Goal: Information Seeking & Learning: Learn about a topic

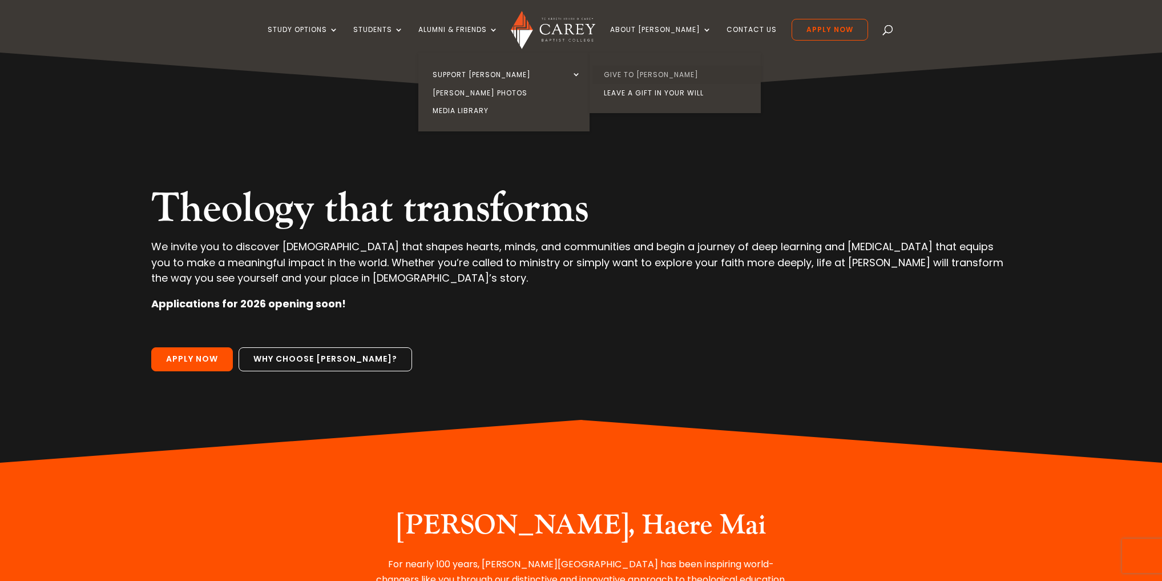
click at [643, 75] on link "Give to [PERSON_NAME]" at bounding box center [678, 75] width 171 height 18
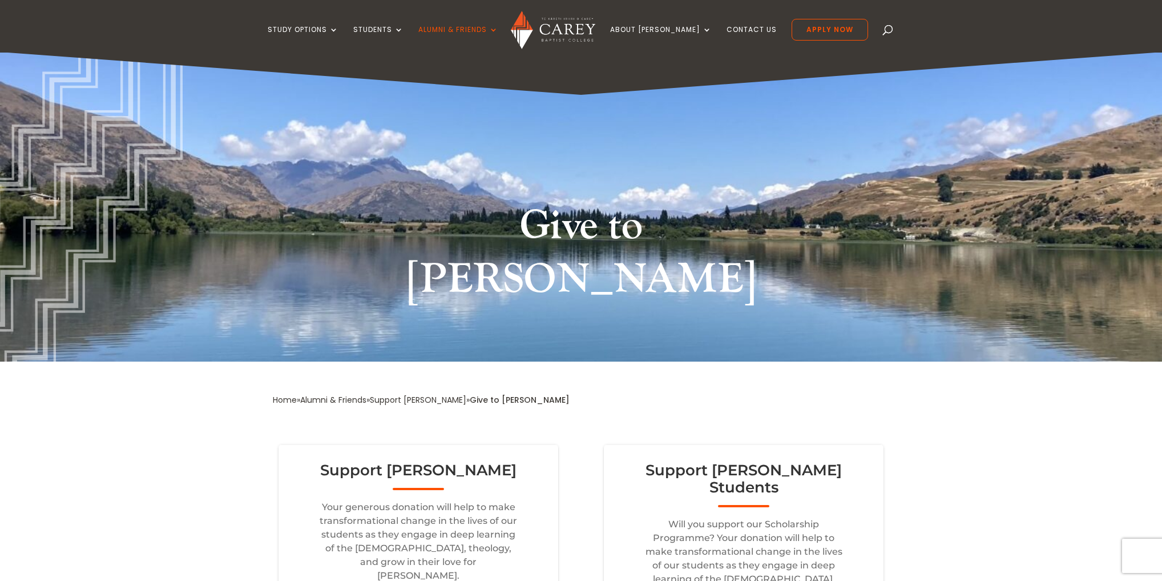
click at [873, 37] on div "Study Options Certificate in [DEMOGRAPHIC_DATA] Leadership (Micro-credential) N…" at bounding box center [580, 26] width 1127 height 53
click at [868, 37] on div "Study Options Certificate in Christian Leadership (Micro-credential) NZ Certifi…" at bounding box center [580, 26] width 1127 height 53
click at [888, 32] on span at bounding box center [888, 32] width 0 height 0
click at [584, 26] on input "search" at bounding box center [576, 26] width 533 height 53
type input "*"
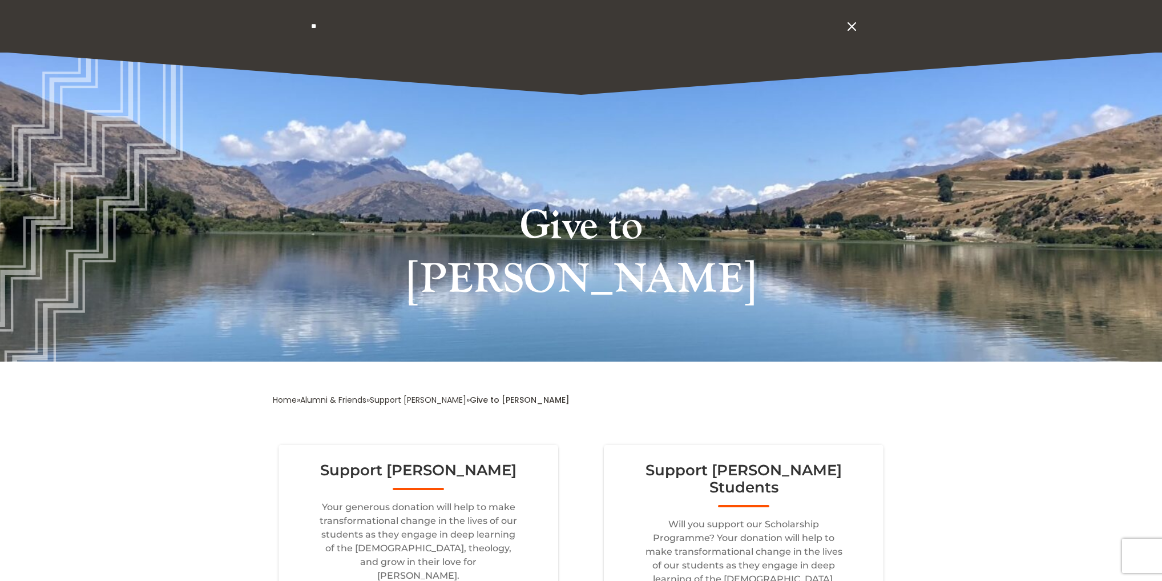
type input "*"
drag, startPoint x: 386, startPoint y: 3, endPoint x: 382, endPoint y: 26, distance: 22.6
click at [385, 5] on input "search" at bounding box center [576, 26] width 533 height 53
click at [380, 29] on input "search" at bounding box center [576, 26] width 533 height 53
type input "**********"
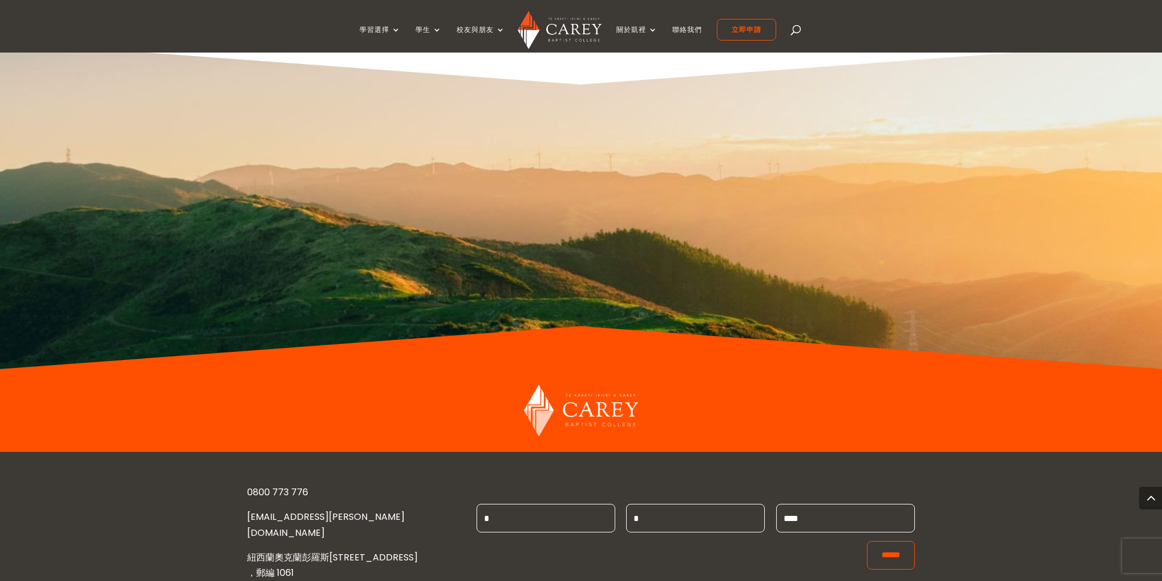
scroll to position [1068, 0]
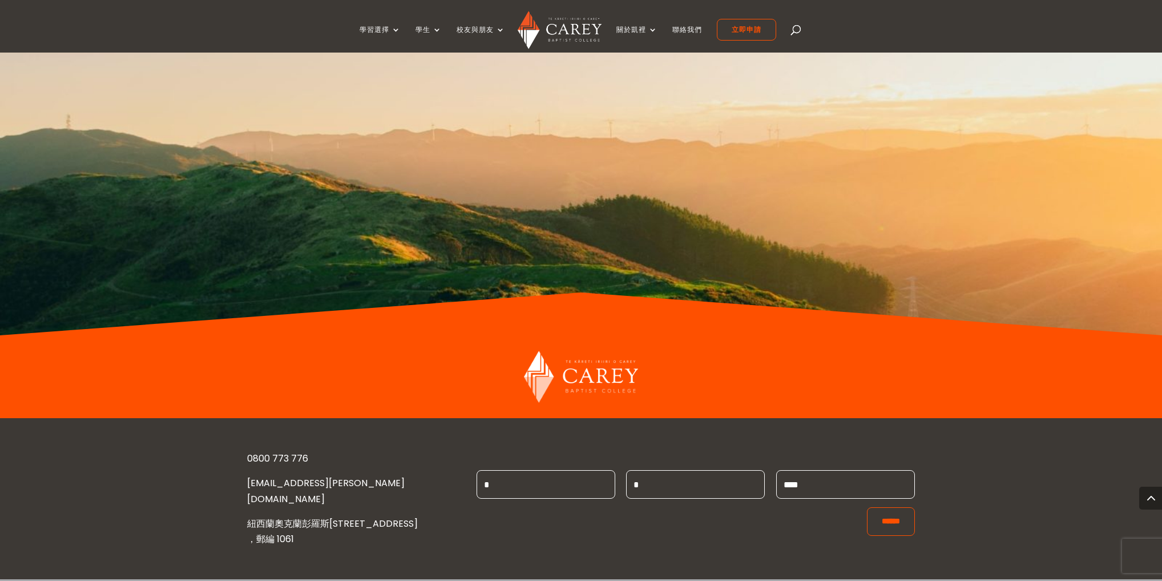
click at [824, 150] on div at bounding box center [581, 171] width 1023 height 327
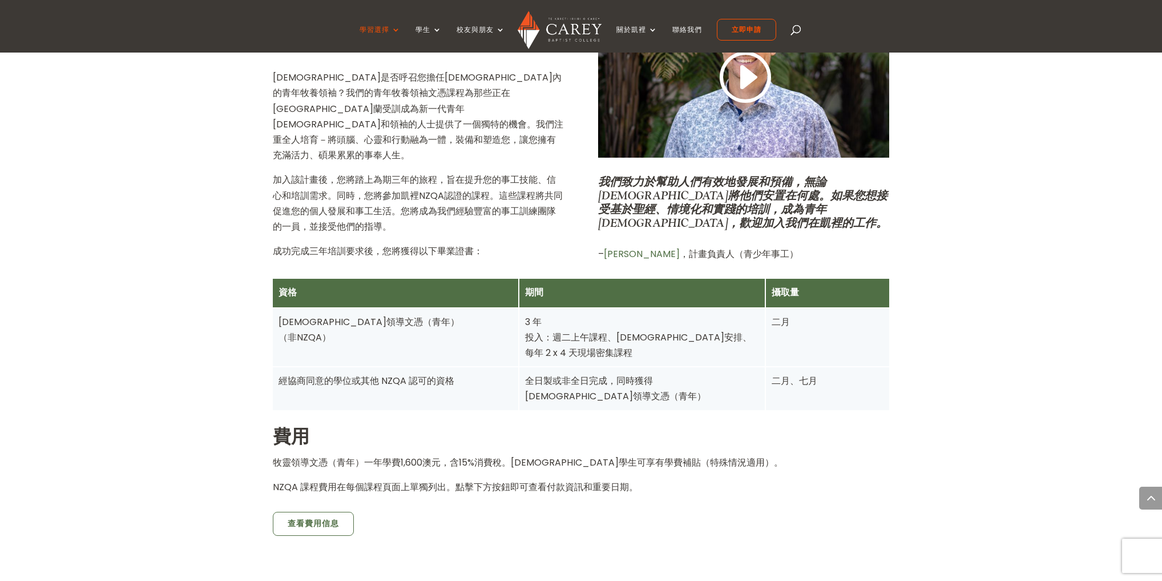
scroll to position [555, 0]
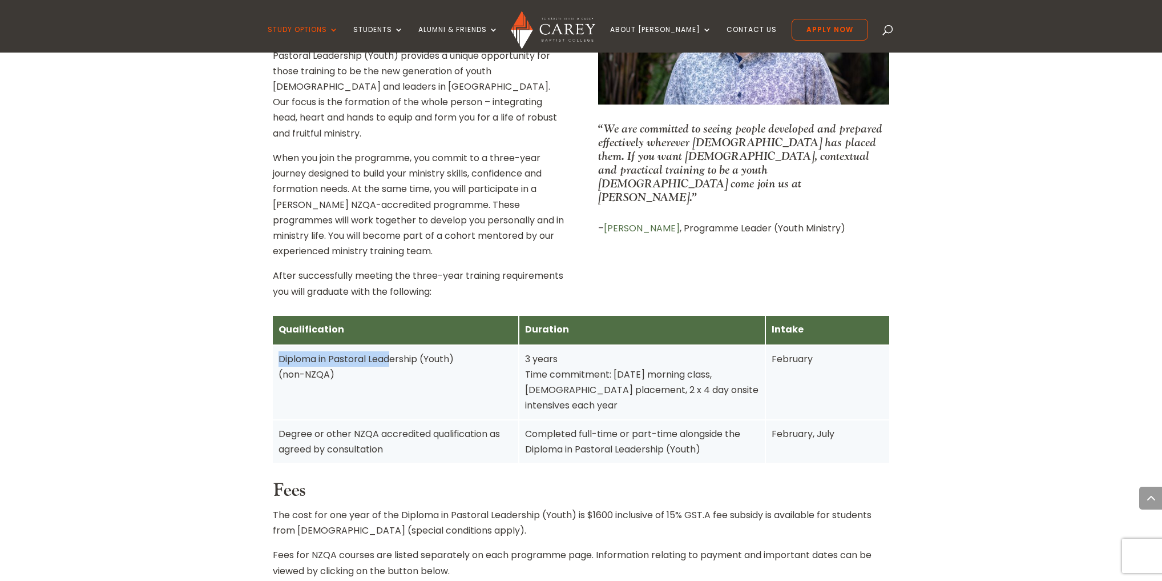
drag, startPoint x: 326, startPoint y: 343, endPoint x: 402, endPoint y: 349, distance: 76.2
click at [396, 351] on div "Diploma in Pastoral Leadership (Youth) (non-NZQA)" at bounding box center [396, 366] width 234 height 31
click at [403, 358] on div "Diploma in Pastoral Leadership (Youth) (non-NZQA)" at bounding box center [396, 366] width 234 height 31
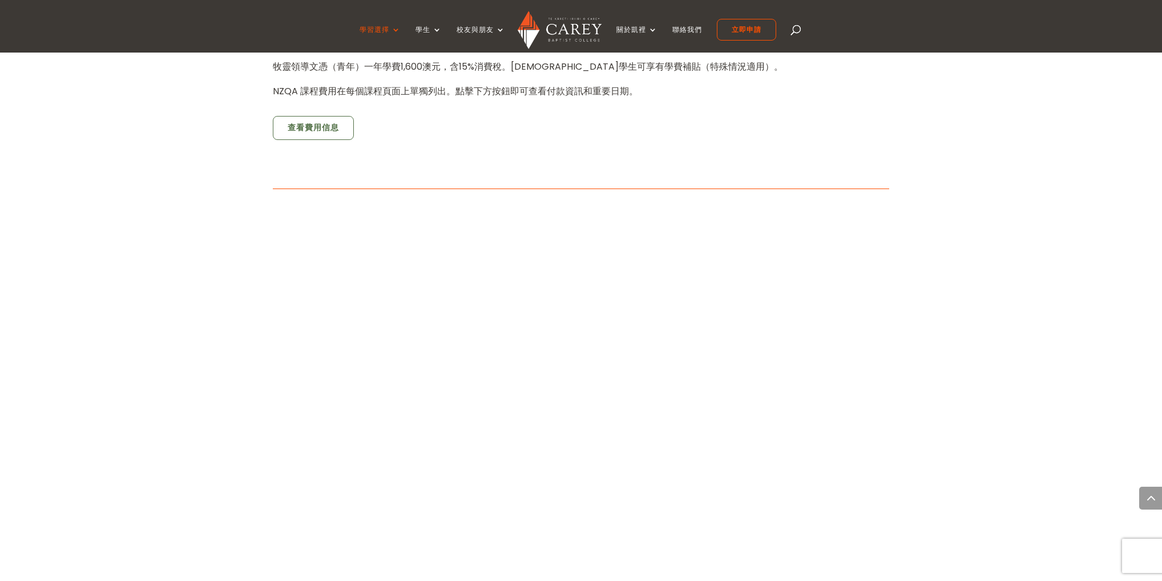
scroll to position [912, 0]
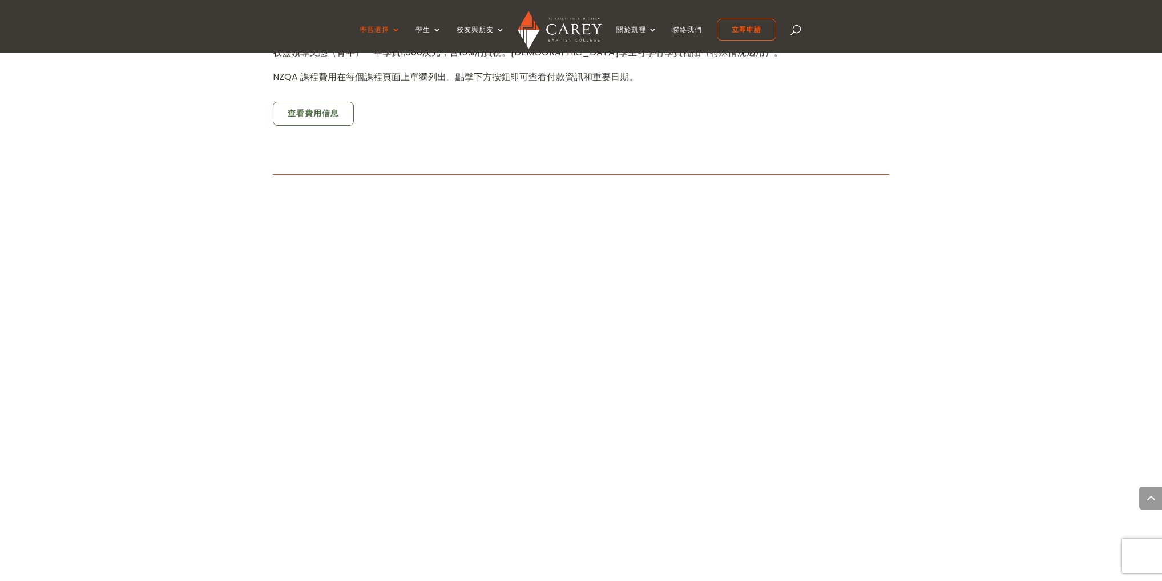
click at [215, 326] on div "首頁 » 學習 » 牧靈領導文憑（青年） 關於該計劃 上帝是否呼召您擔任教會內的青年牧養領袖？我們的青年牧養領袖文憑課程為那些正在紐西蘭受訓成為新一代青年牧師…" at bounding box center [581, 389] width 1162 height 1770
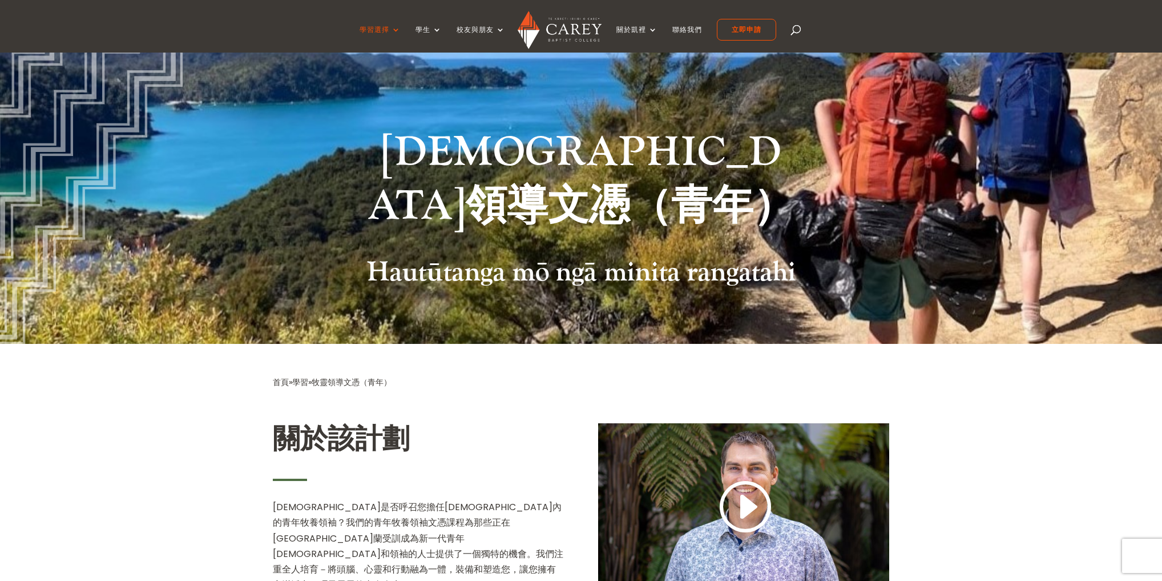
scroll to position [228, 0]
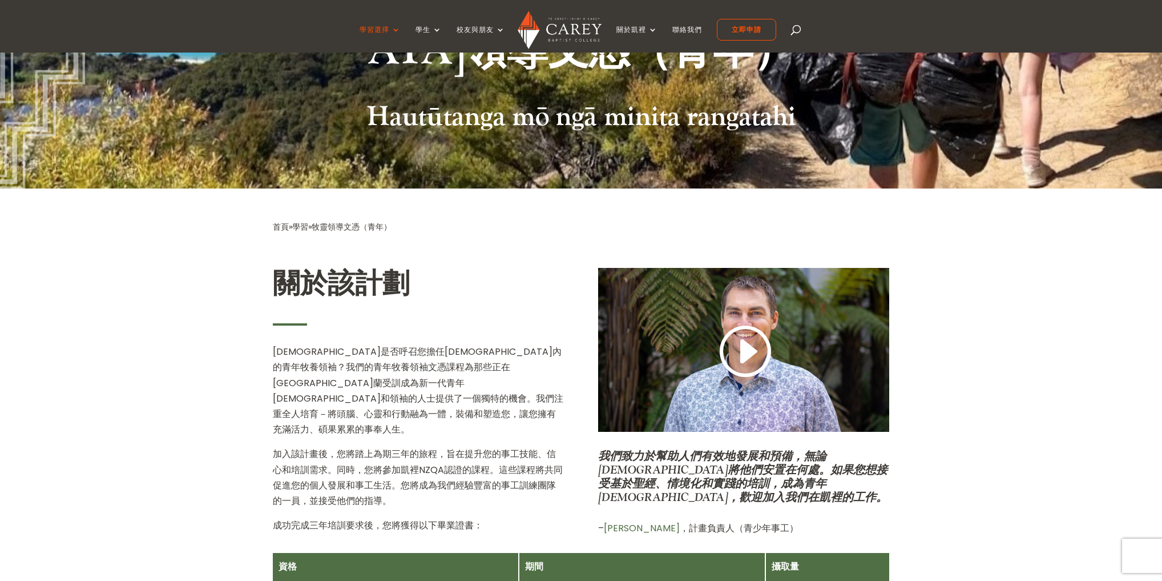
drag, startPoint x: 274, startPoint y: 371, endPoint x: 267, endPoint y: 373, distance: 7.2
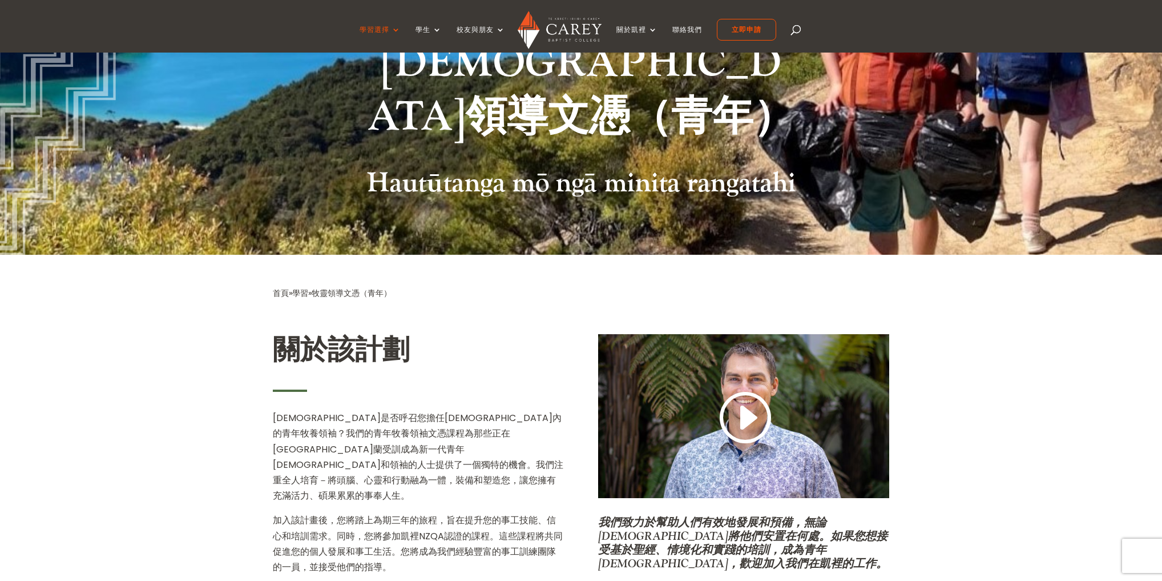
scroll to position [0, 0]
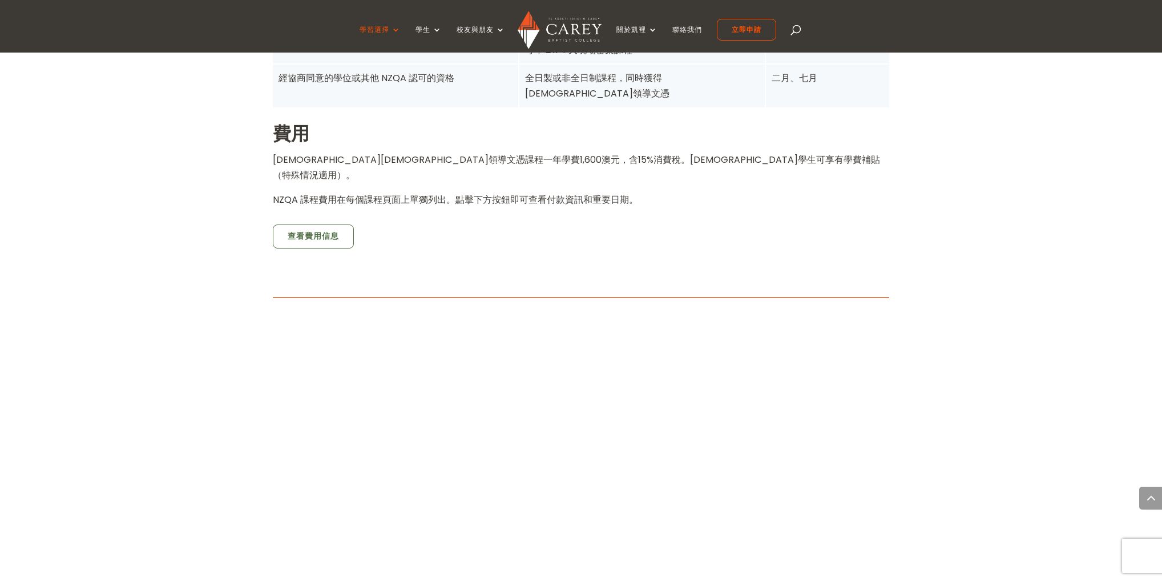
scroll to position [1050, 0]
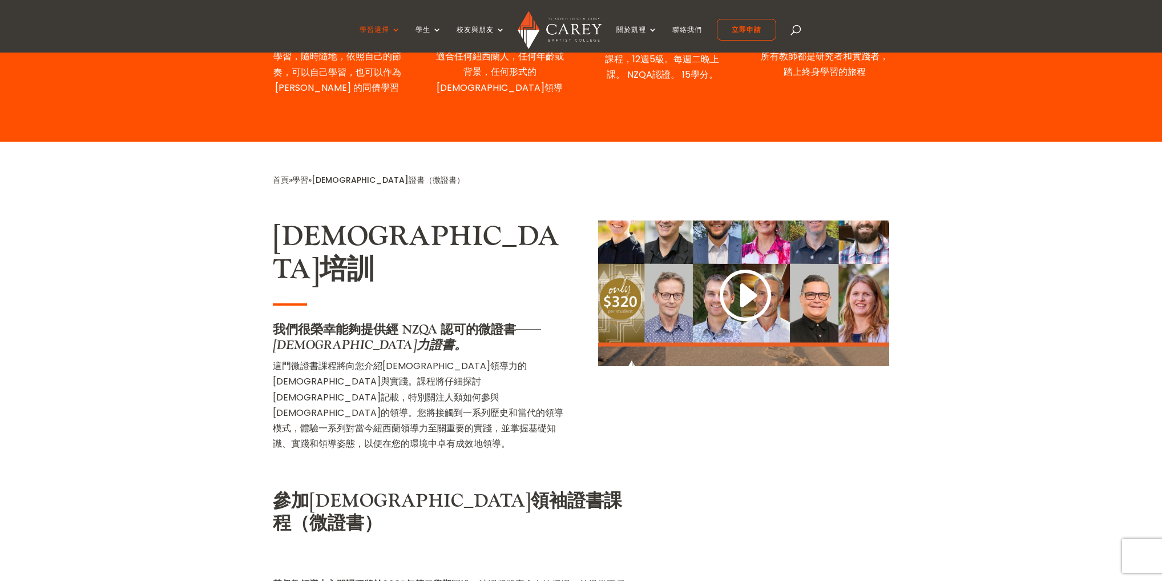
scroll to position [457, 0]
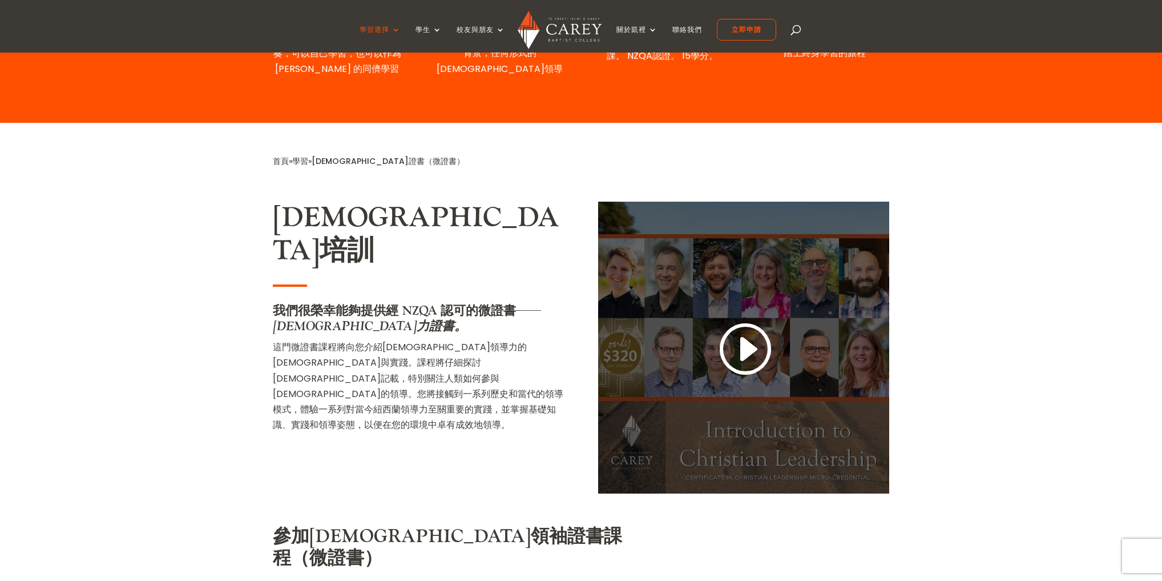
click at [744, 340] on link at bounding box center [743, 350] width 55 height 60
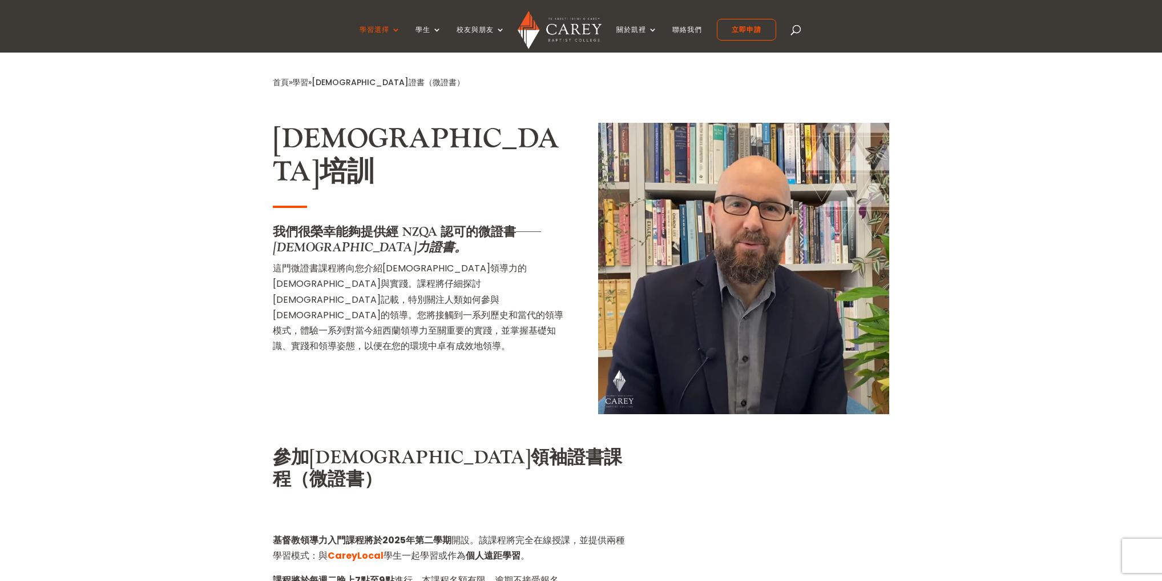
scroll to position [731, 0]
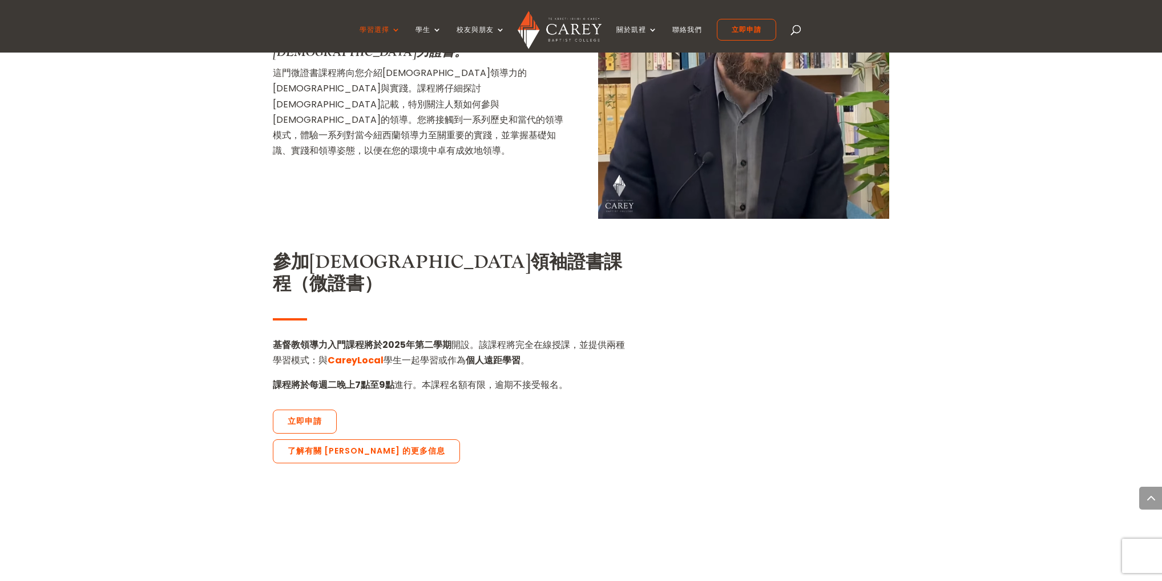
click at [739, 83] on video at bounding box center [743, 72] width 291 height 291
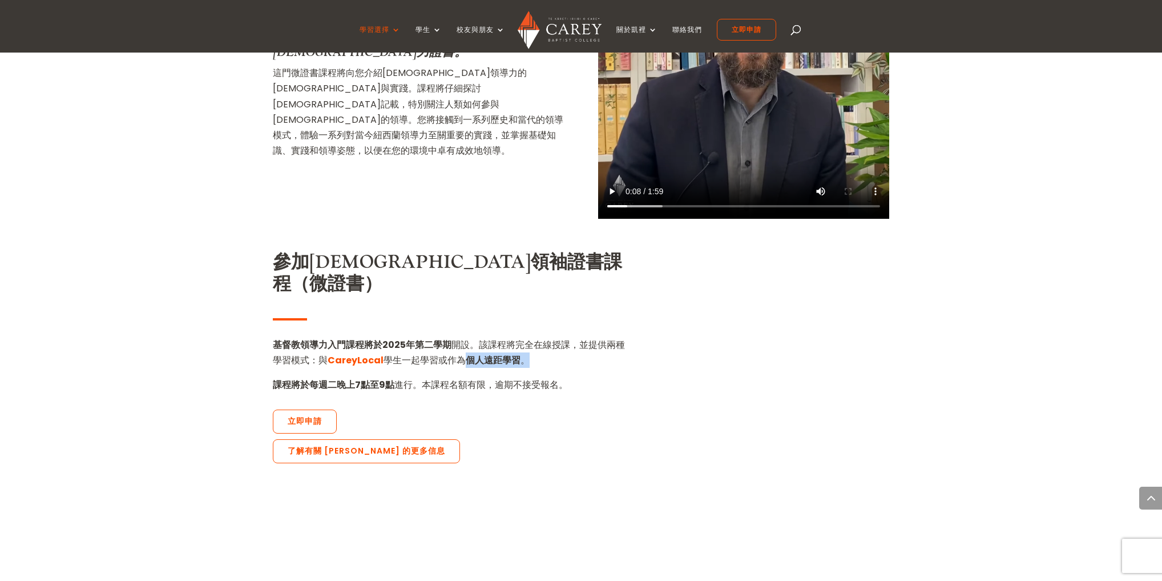
drag, startPoint x: 464, startPoint y: 343, endPoint x: 537, endPoint y: 347, distance: 73.2
click at [528, 343] on p "基督教領導力入門課程將於2025年第二學期 開設 。該課程將完全在線授課，並提供兩種學習模式：與 CareyLocal 學生一起學習或作為 個人遠距學習 。" at bounding box center [451, 357] width 356 height 40
click at [538, 347] on p "基督教領導力入門課程將於2025年第二學期 開設 。該課程將完全在線授課，並提供兩種學習模式：與 CareyLocal 學生一起學習或作為 個人遠距學習 。" at bounding box center [451, 357] width 356 height 40
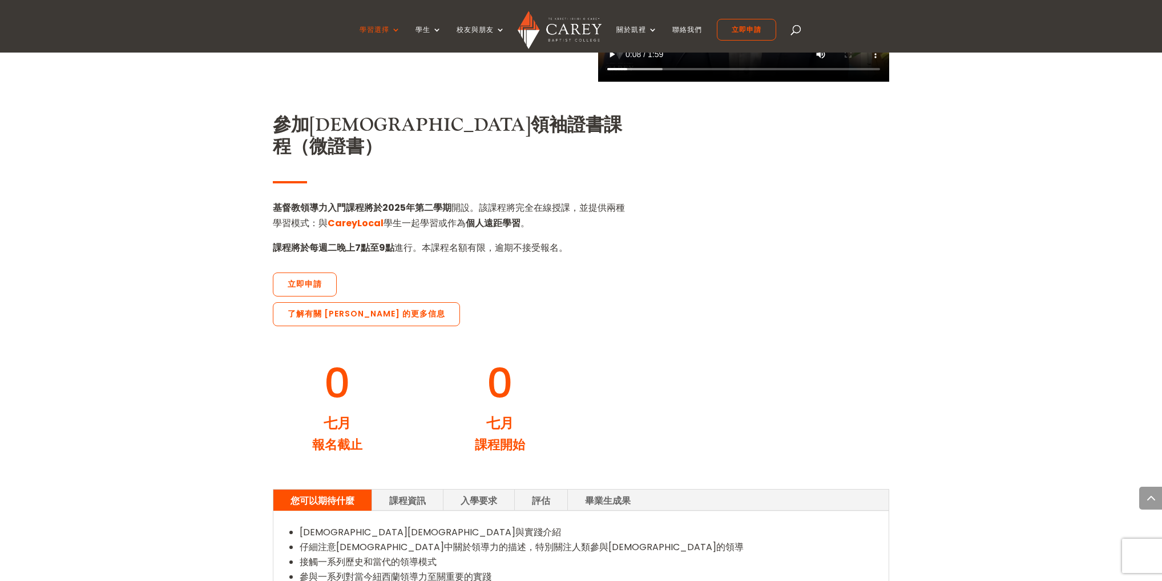
scroll to position [1096, 0]
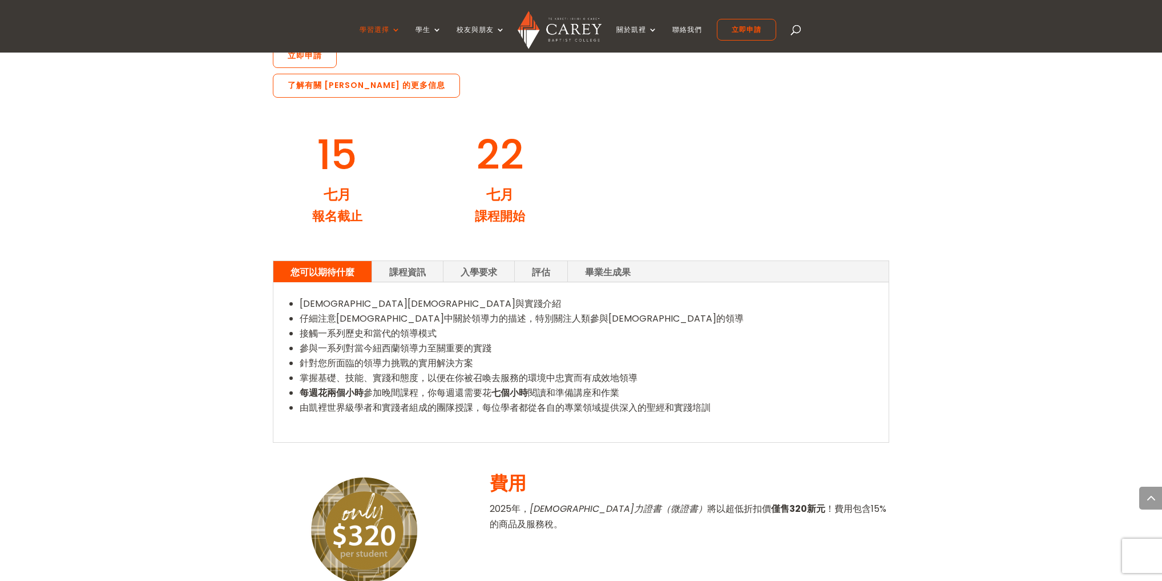
click at [409, 265] on font "課程資訊" at bounding box center [407, 271] width 37 height 13
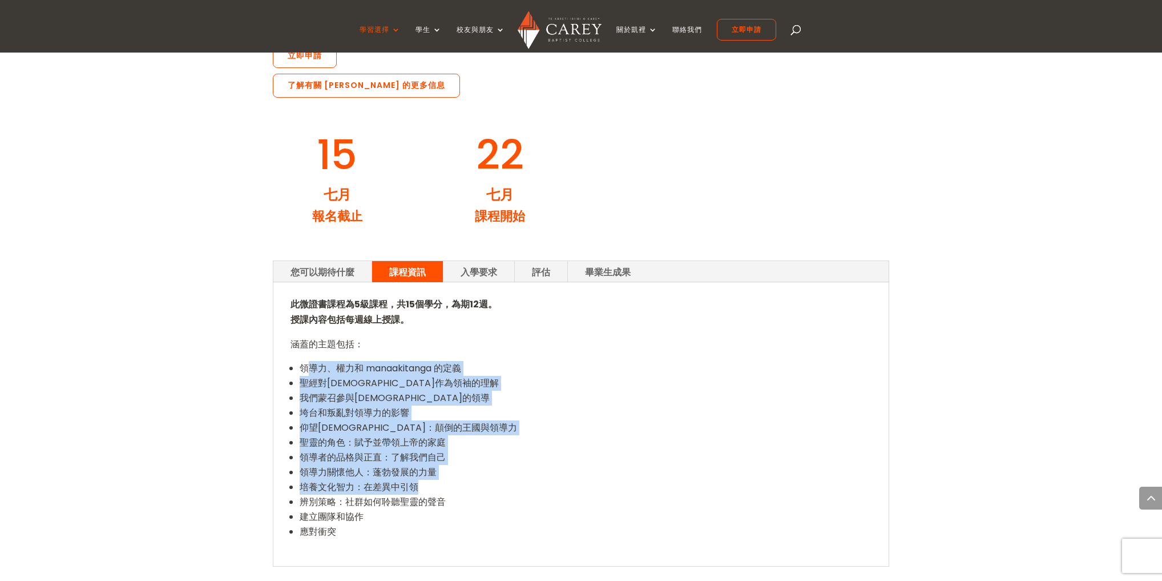
drag, startPoint x: 308, startPoint y: 347, endPoint x: 429, endPoint y: 468, distance: 170.4
click at [427, 464] on ul "領導力、權力和 manaakitanga 的定義 [DEMOGRAPHIC_DATA]對[DEMOGRAPHIC_DATA]作為領袖的理解 我們蒙召參與[DE…" at bounding box center [581, 456] width 581 height 191
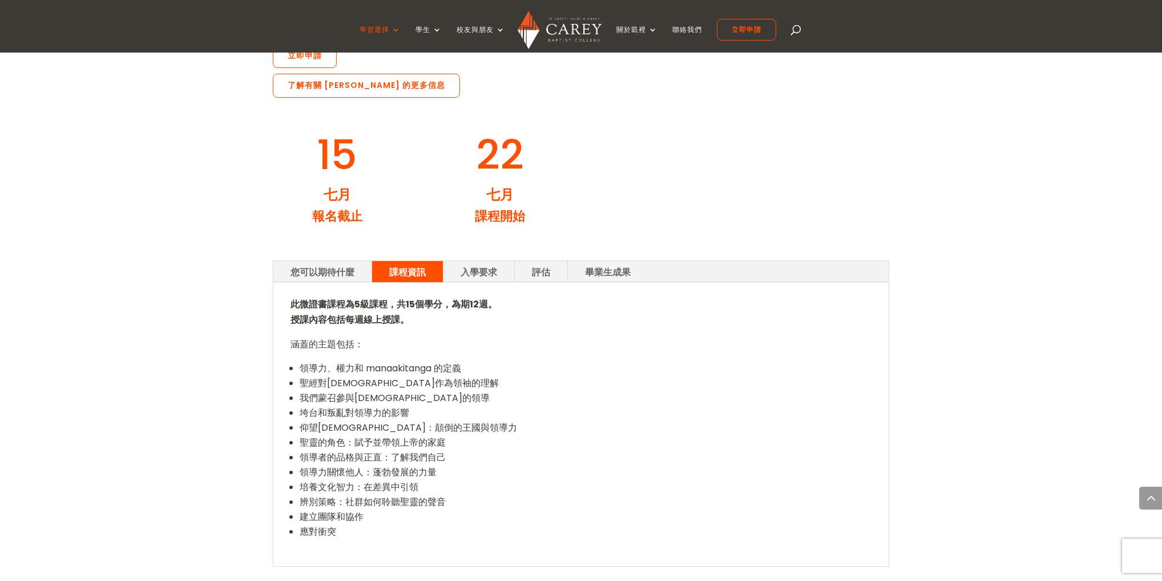
click at [436, 495] on font "辨別策略：社群如何聆聽聖靈的聲音" at bounding box center [373, 501] width 146 height 13
click at [496, 265] on font "入學要求" at bounding box center [479, 271] width 37 height 13
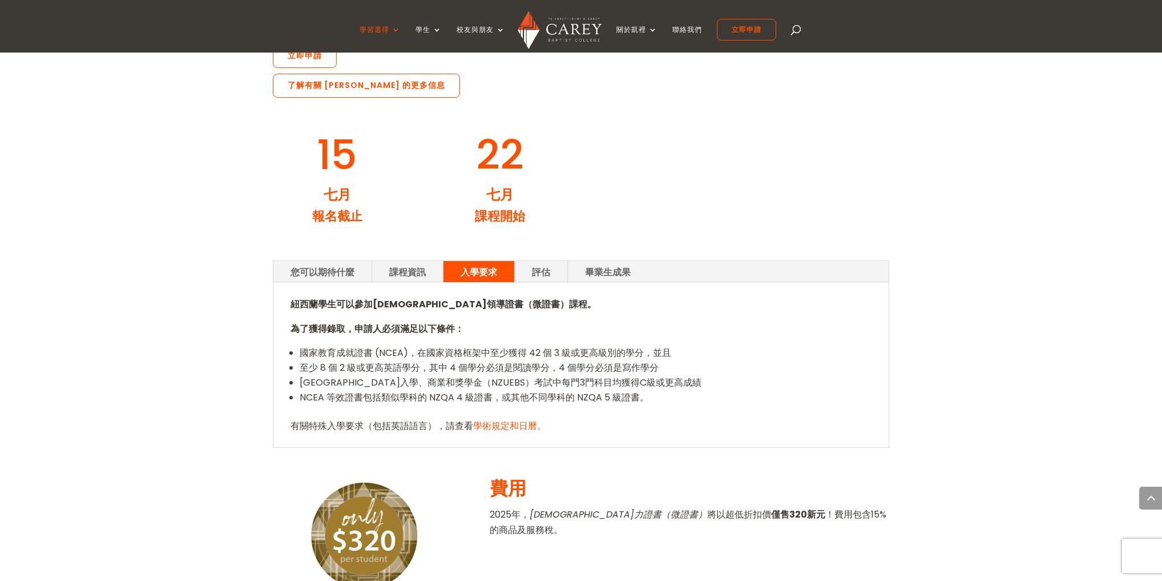
click at [530, 261] on link "評估" at bounding box center [541, 271] width 53 height 21
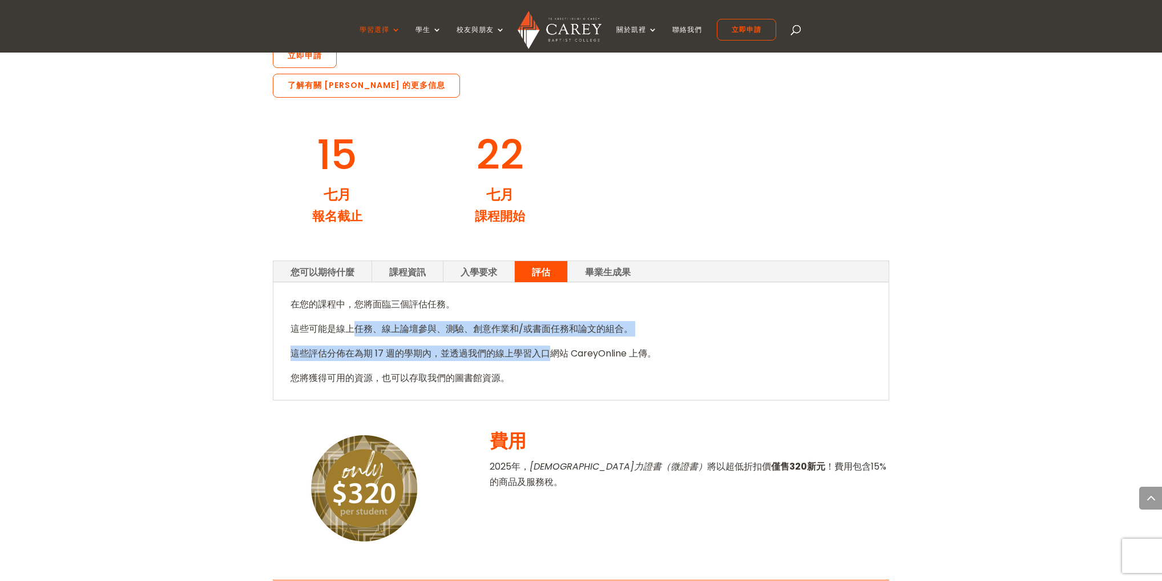
drag, startPoint x: 446, startPoint y: 313, endPoint x: 553, endPoint y: 351, distance: 112.9
click at [551, 342] on div "在您的課程中，您將面臨三個評估任務。 這些可能是線上任務、線上論壇參與、測驗、創意作業和/或書面任務和論文的組合。 這些評估分佈在為期 17 週的學期內，並透…" at bounding box center [581, 341] width 581 height 90
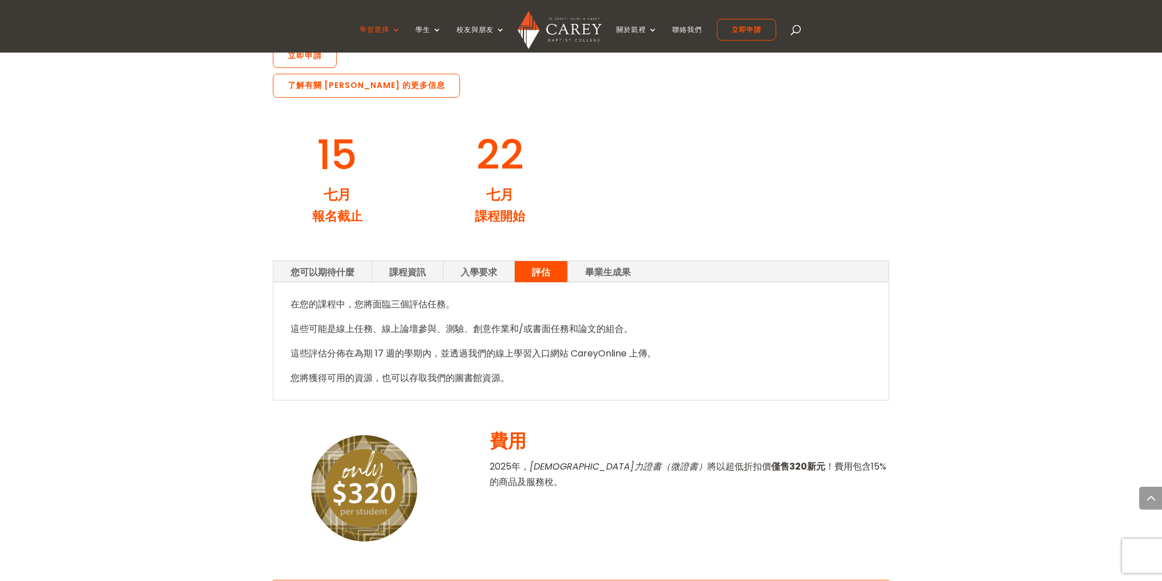
click at [551, 370] on p "您將獲得可用的資源，也可以存取我們的圖書館資源。" at bounding box center [581, 377] width 581 height 15
click at [590, 261] on link "畢業生成果" at bounding box center [608, 271] width 80 height 21
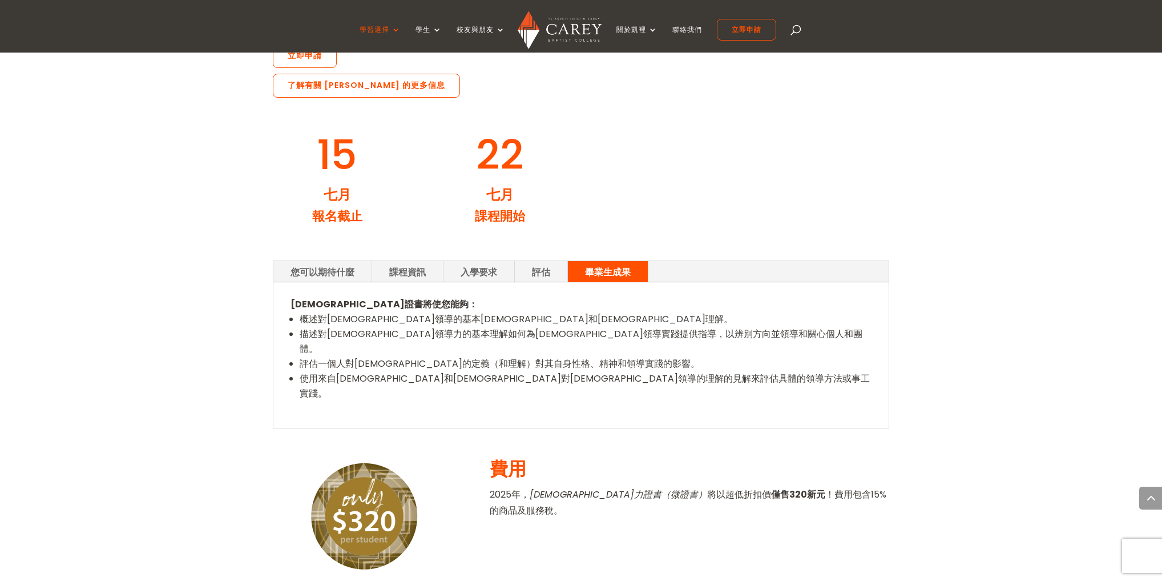
click at [292, 265] on font "您可以期待什麼" at bounding box center [323, 271] width 64 height 13
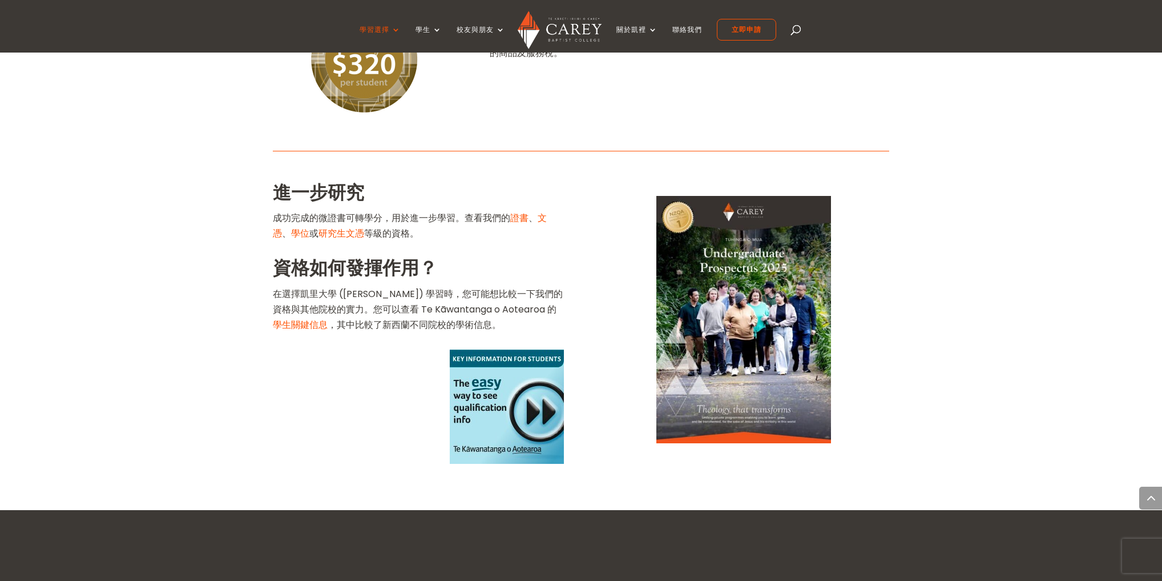
scroll to position [1599, 0]
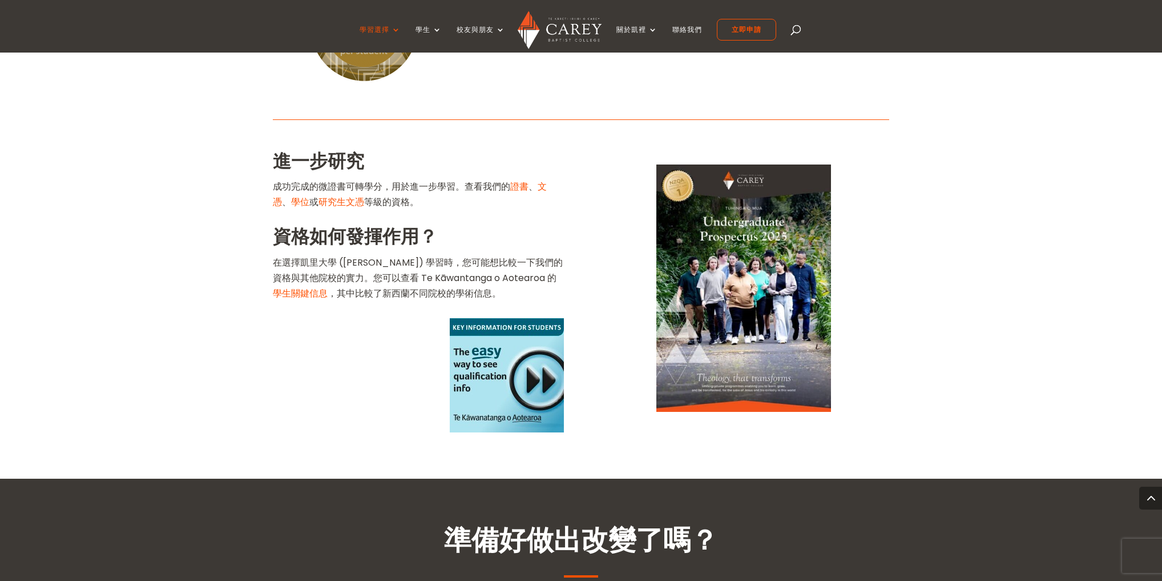
click at [750, 283] on img at bounding box center [744, 287] width 175 height 247
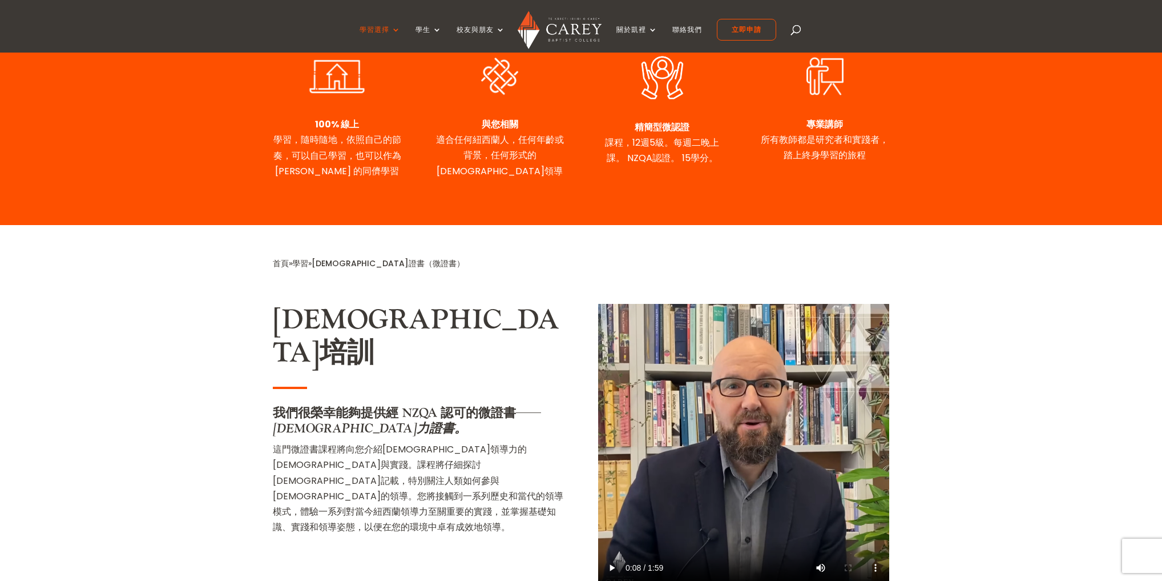
scroll to position [228, 0]
